Goal: Task Accomplishment & Management: Manage account settings

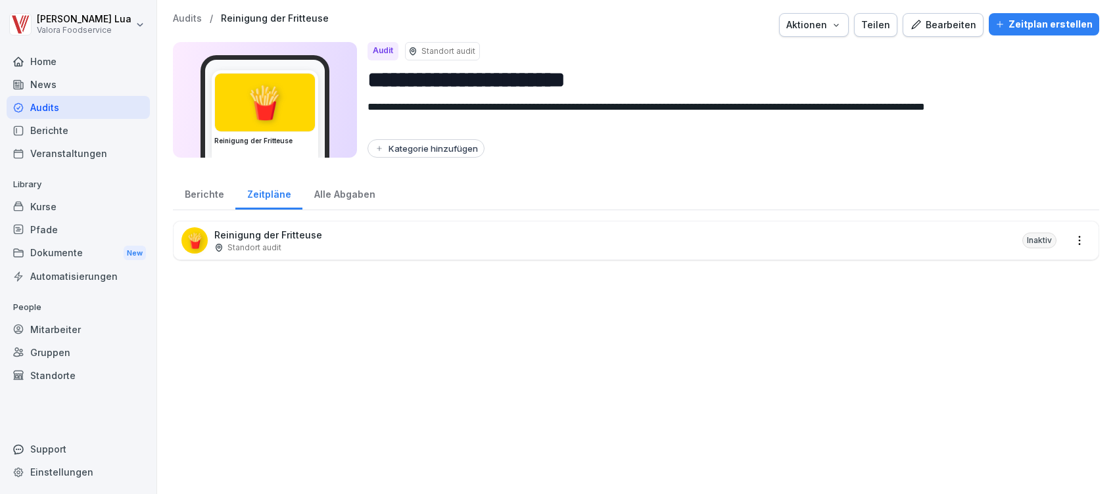
click at [52, 237] on div "Pfade" at bounding box center [78, 229] width 143 height 23
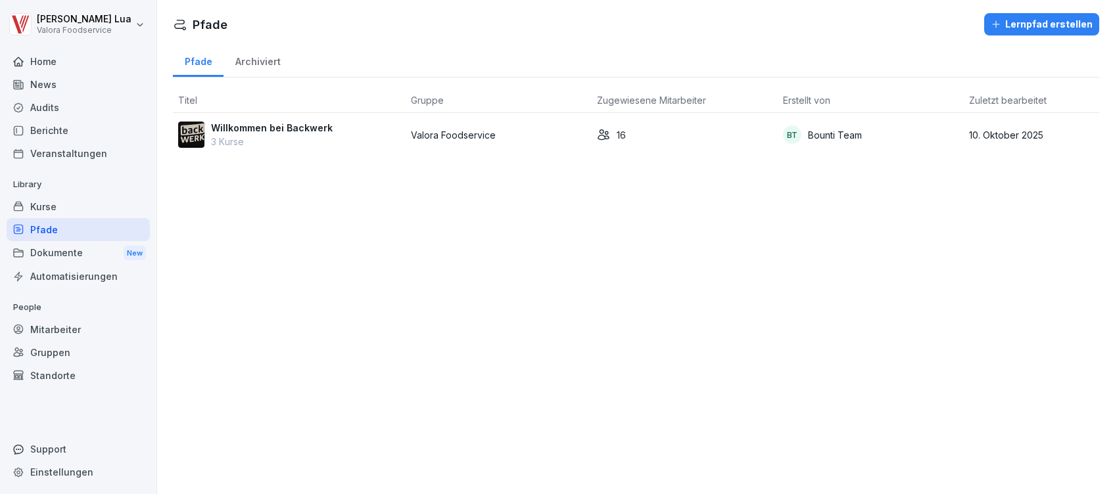
click at [316, 140] on p "3 Kurse" at bounding box center [272, 142] width 122 height 14
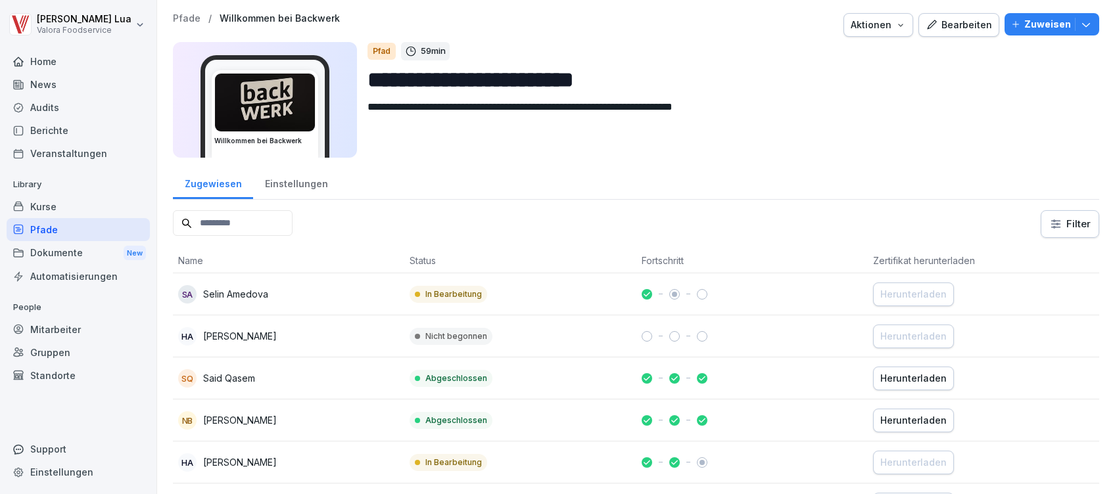
click at [1079, 18] on icon "button" at bounding box center [1085, 24] width 13 height 13
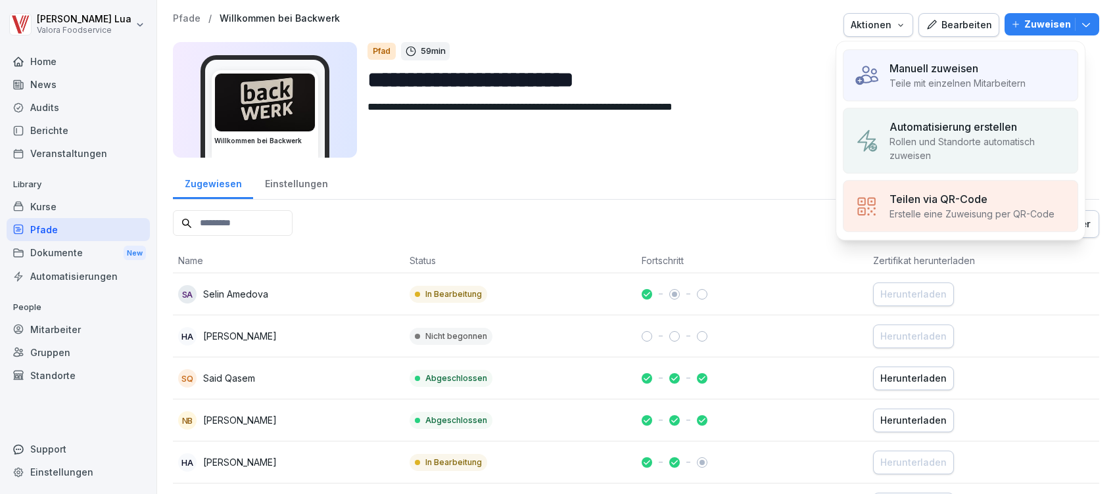
click at [1079, 18] on icon "button" at bounding box center [1085, 24] width 13 height 13
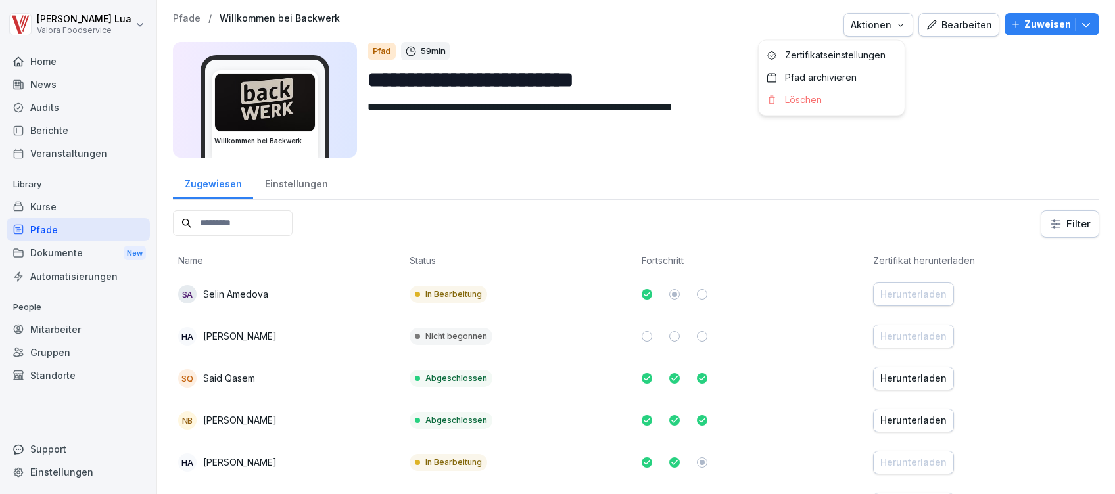
click at [886, 23] on div "Aktionen" at bounding box center [878, 25] width 55 height 14
click at [927, 92] on html "**********" at bounding box center [557, 247] width 1115 height 494
click at [53, 207] on div "Kurse" at bounding box center [78, 206] width 143 height 23
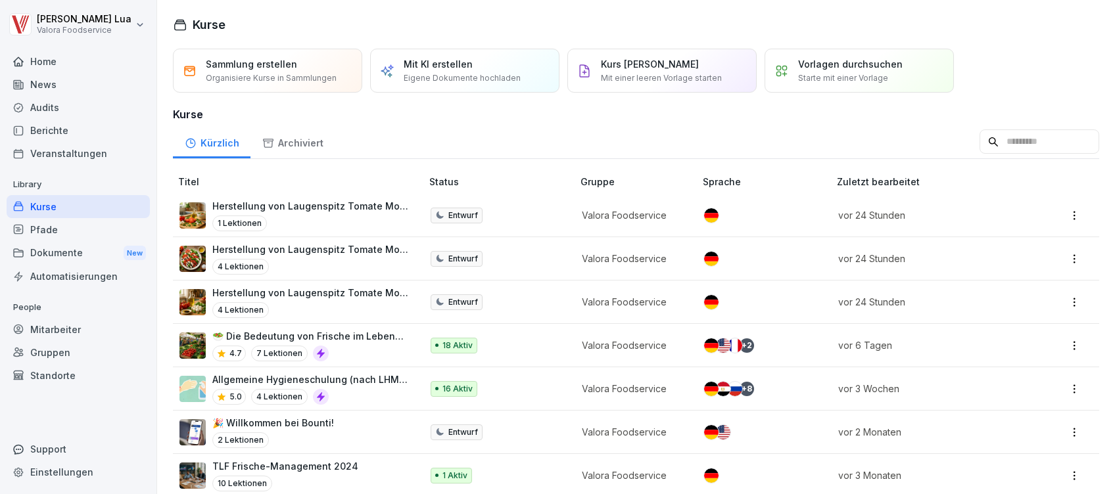
click at [371, 389] on div "5.0 4 Lektionen" at bounding box center [310, 397] width 196 height 16
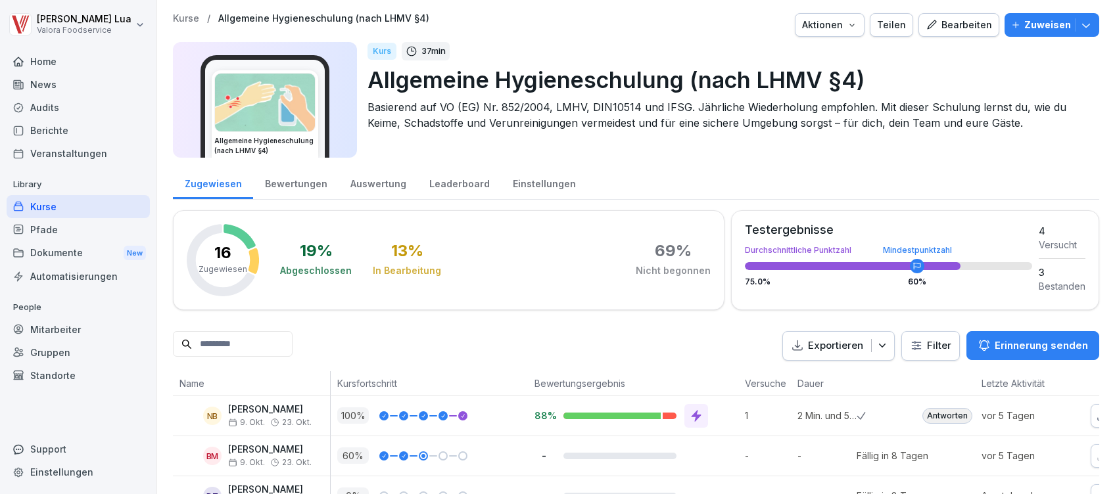
click at [1022, 346] on p "Erinnerung senden" at bounding box center [1041, 346] width 93 height 14
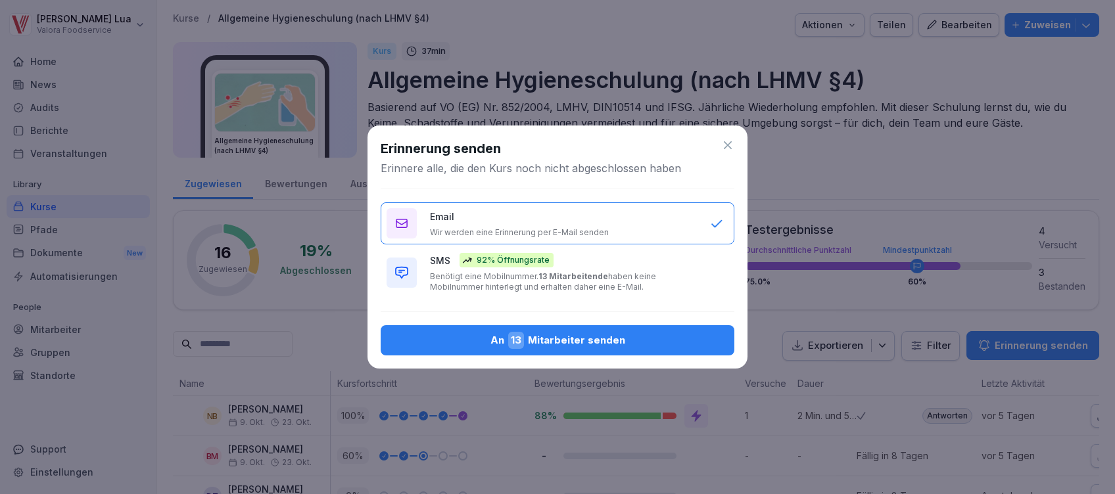
click at [585, 344] on div "An 13 Mitarbeiter senden" at bounding box center [557, 340] width 333 height 17
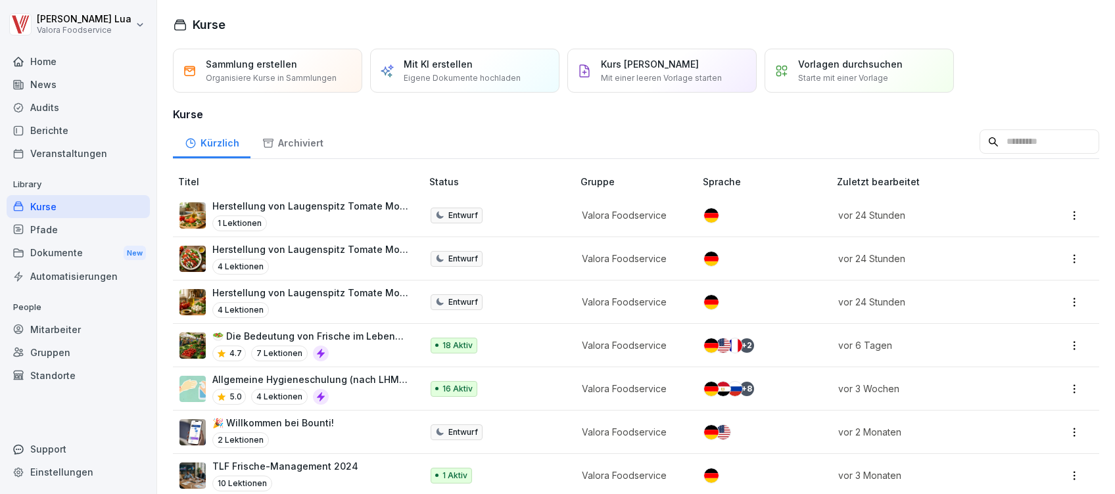
click at [383, 356] on div "4.7 7 Lektionen" at bounding box center [310, 354] width 196 height 16
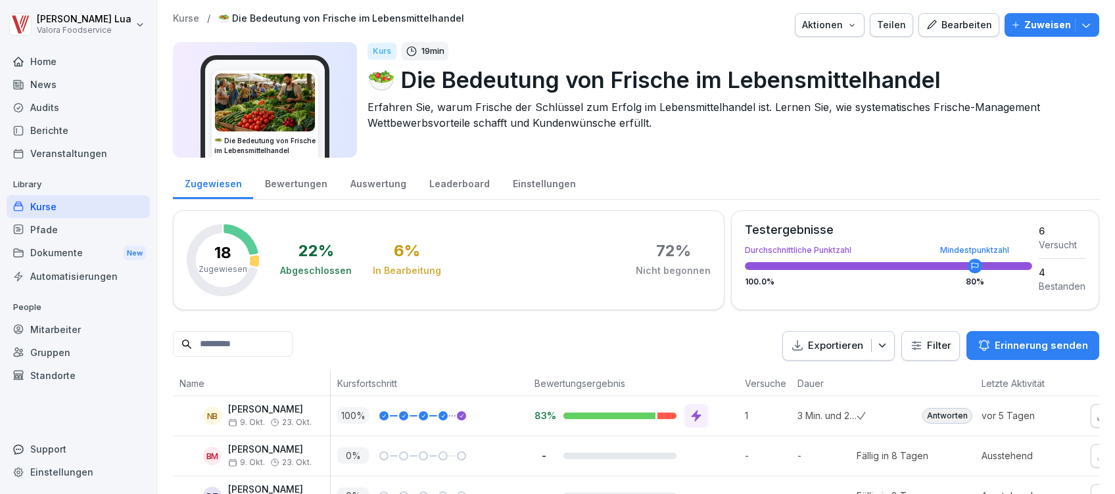
click at [1029, 331] on button "Erinnerung senden" at bounding box center [1032, 345] width 133 height 29
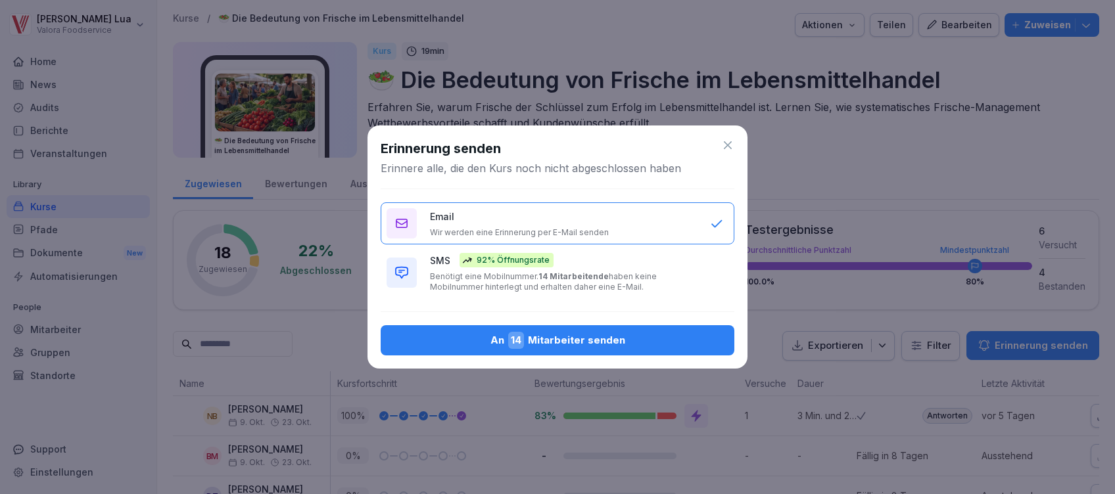
click at [605, 342] on div "An 14 Mitarbeiter senden" at bounding box center [557, 340] width 333 height 17
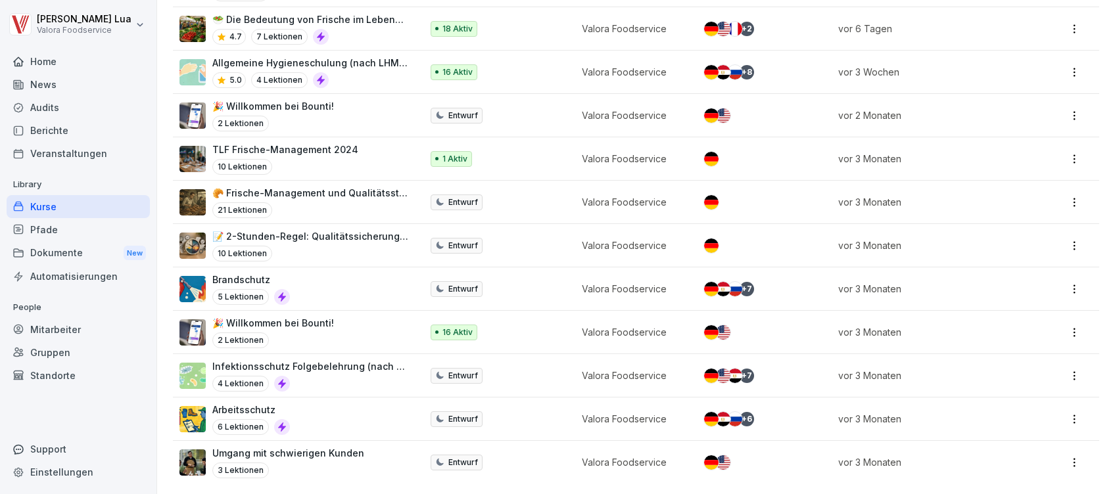
scroll to position [330, 0]
click at [644, 325] on p "Valora Foodservice" at bounding box center [631, 332] width 99 height 14
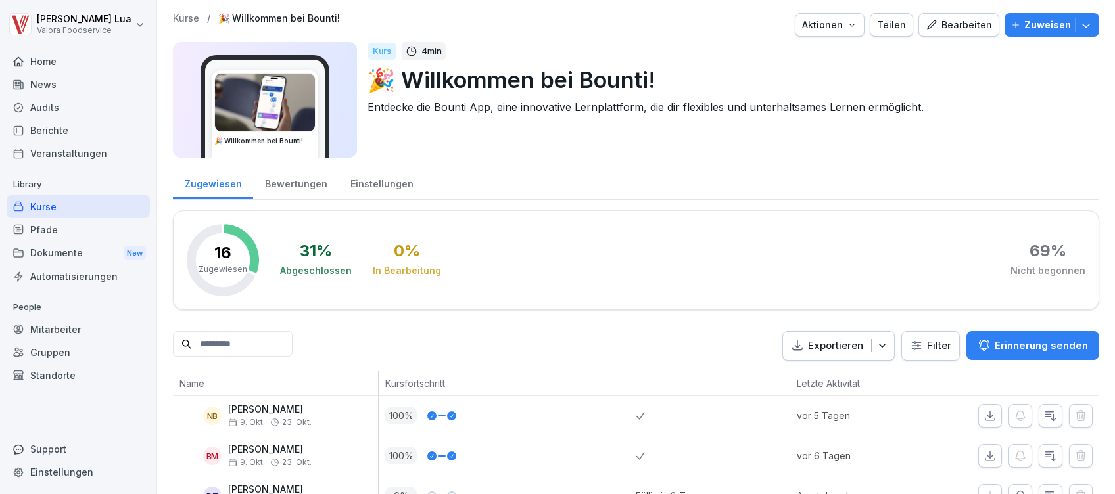
click at [995, 340] on p "Erinnerung senden" at bounding box center [1041, 346] width 93 height 14
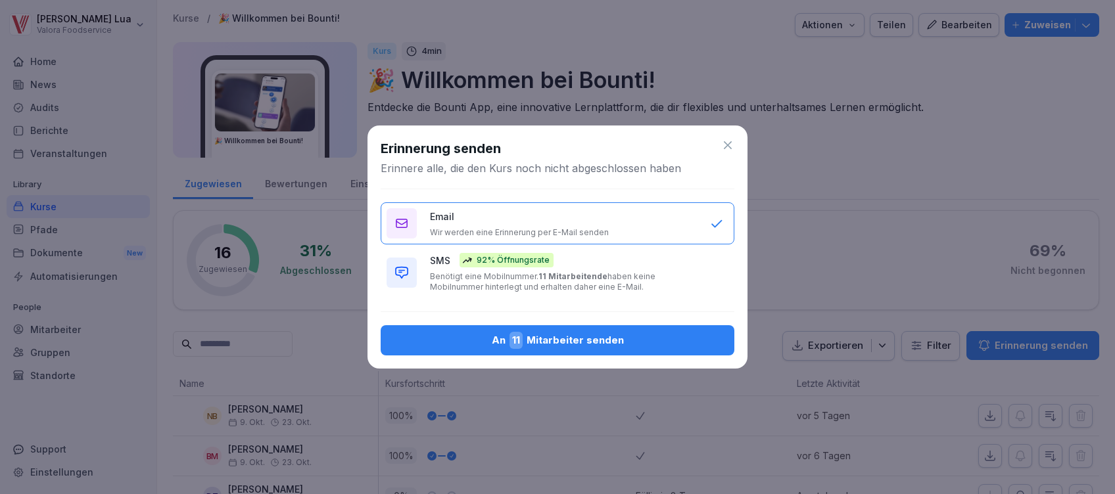
click at [652, 342] on div "An 11 Mitarbeiter senden" at bounding box center [557, 340] width 333 height 17
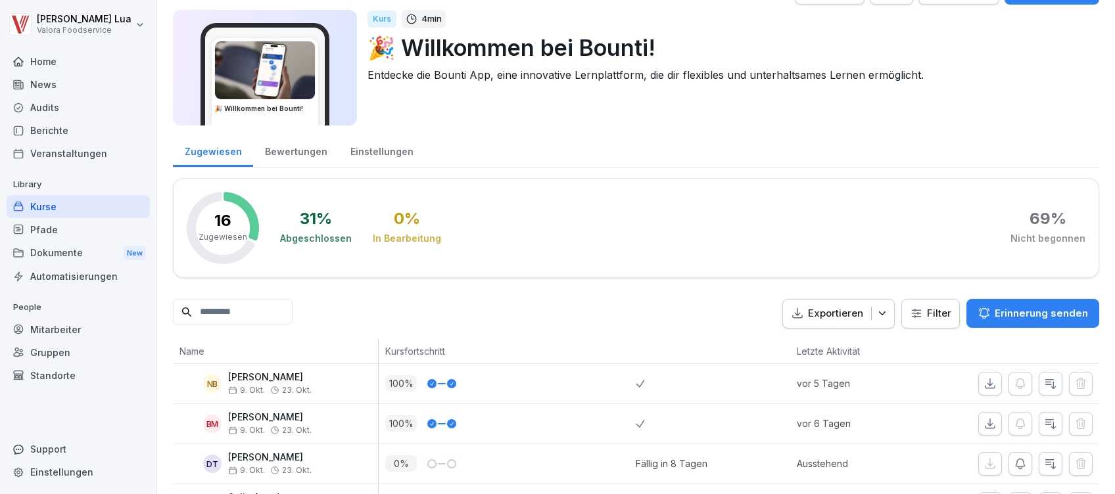
scroll to position [10, 0]
